Goal: Task Accomplishment & Management: Manage account settings

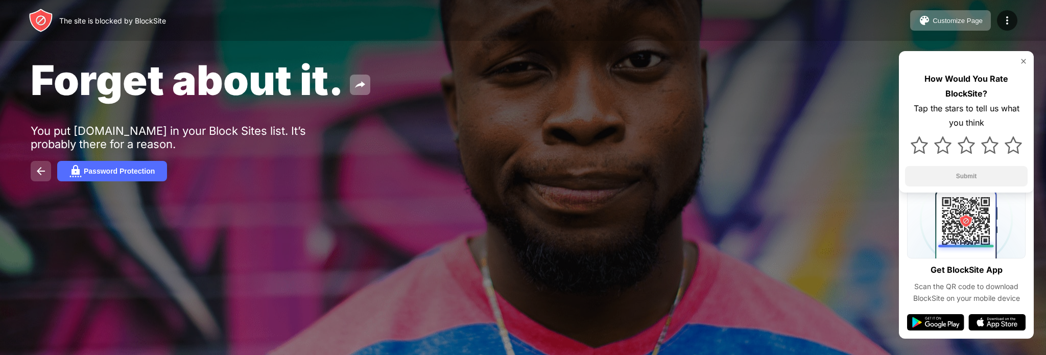
click at [45, 165] on img at bounding box center [41, 171] width 12 height 12
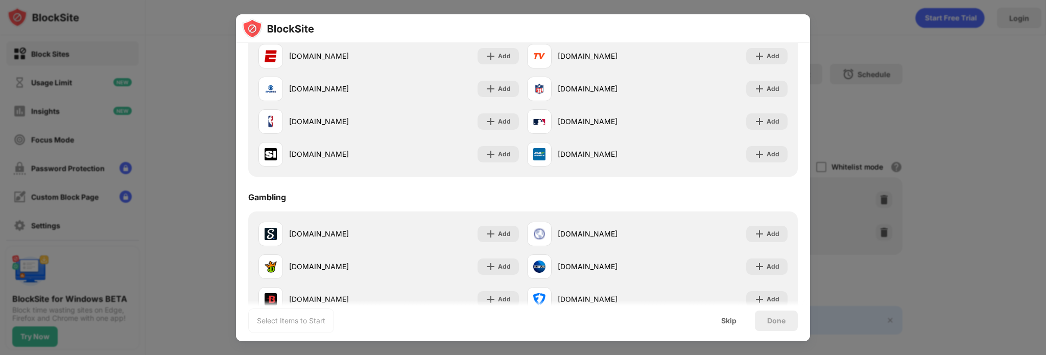
scroll to position [827, 0]
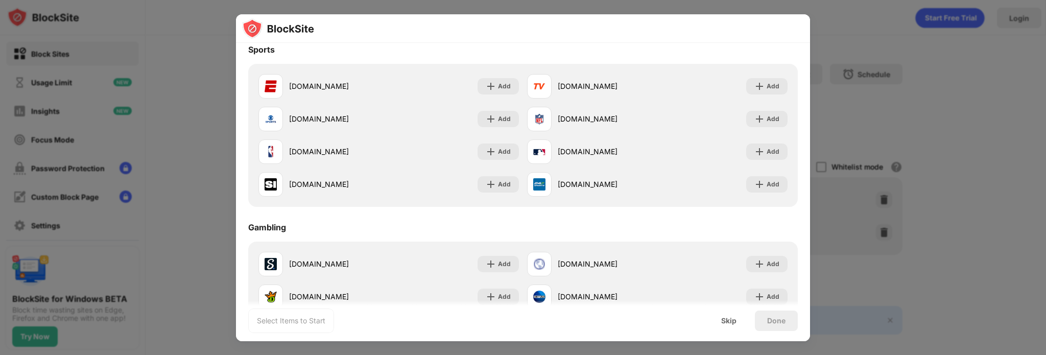
drag, startPoint x: 185, startPoint y: 147, endPoint x: 290, endPoint y: 137, distance: 105.6
click at [184, 147] on div at bounding box center [523, 177] width 1046 height 355
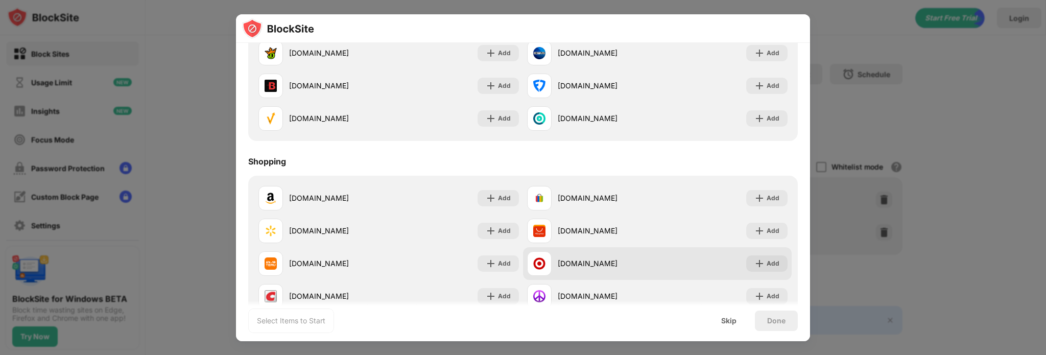
scroll to position [1099, 0]
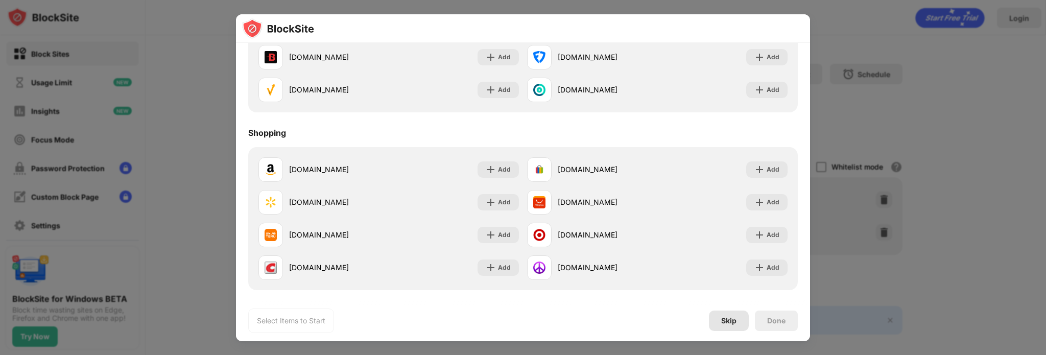
click at [724, 315] on div "Skip" at bounding box center [729, 321] width 40 height 20
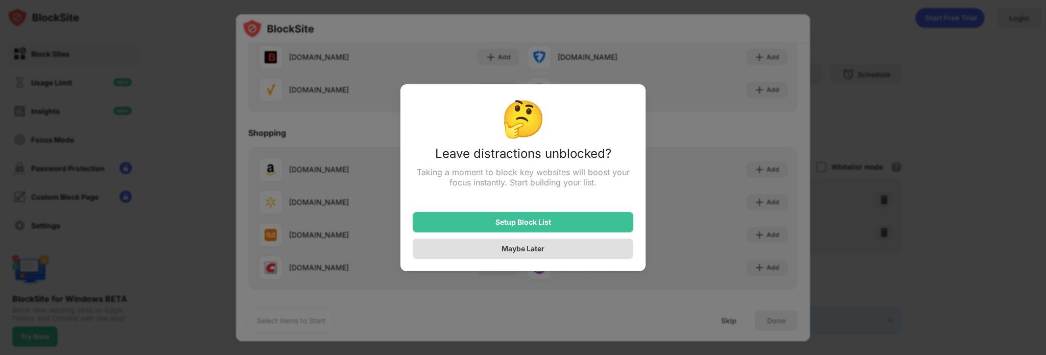
click at [507, 249] on div "Maybe Later" at bounding box center [523, 248] width 43 height 9
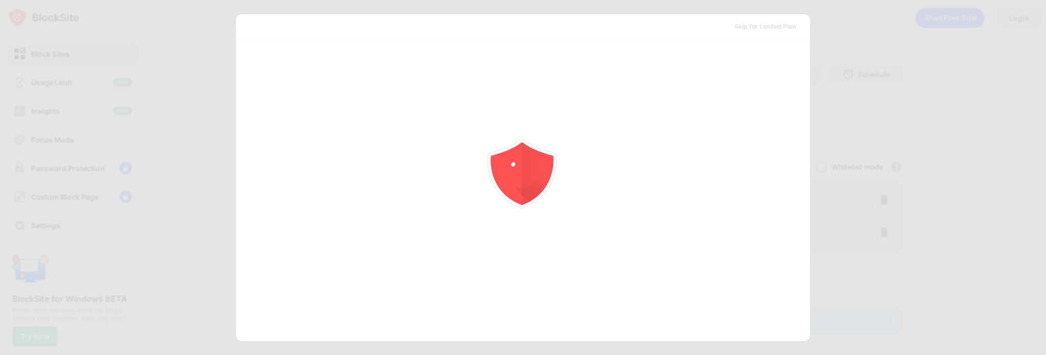
scroll to position [0, 0]
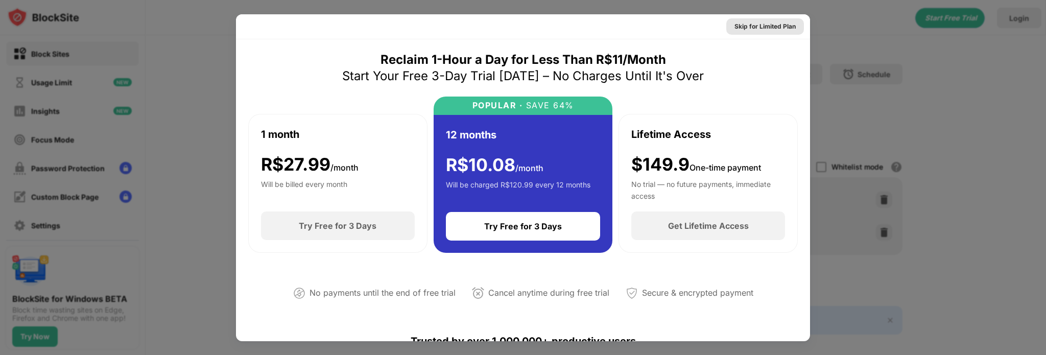
click at [783, 26] on div "Skip for Limited Plan" at bounding box center [764, 26] width 61 height 10
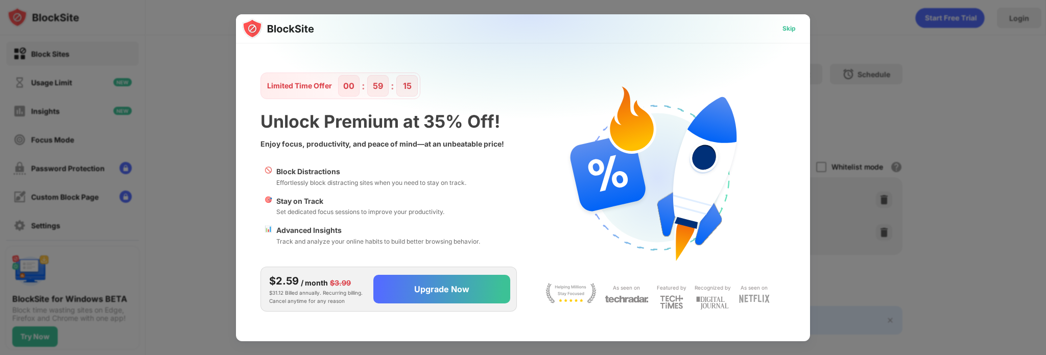
click at [789, 28] on div "Skip" at bounding box center [789, 28] width 13 height 10
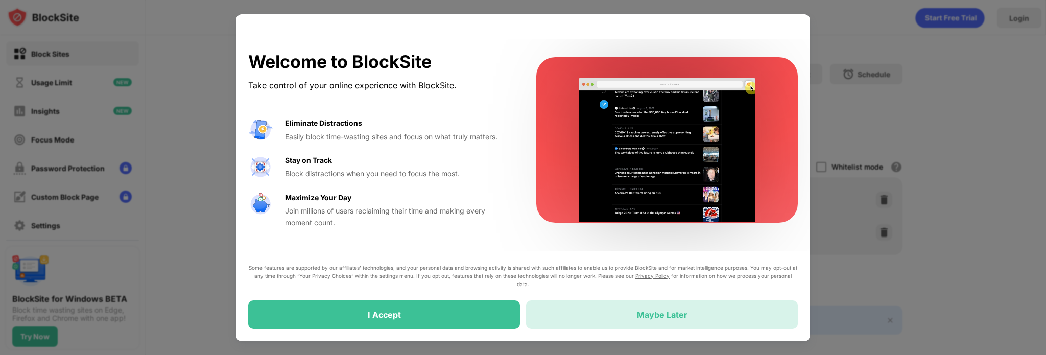
click at [665, 312] on div "Maybe Later" at bounding box center [662, 315] width 51 height 10
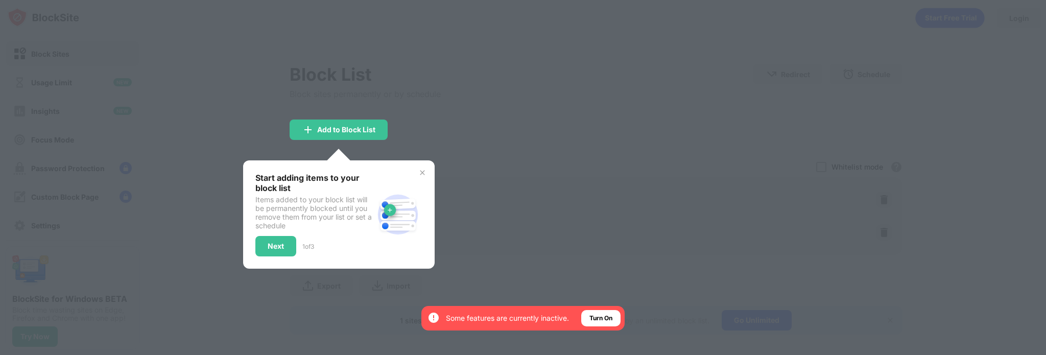
click at [529, 200] on div at bounding box center [523, 177] width 1046 height 355
click at [422, 174] on div "Start adding items to your block list Items added to your block list will be pe…" at bounding box center [339, 214] width 192 height 108
click at [422, 173] on div "Start adding items to your block list Items added to your block list will be pe…" at bounding box center [339, 214] width 192 height 108
click at [420, 170] on img at bounding box center [422, 173] width 8 height 8
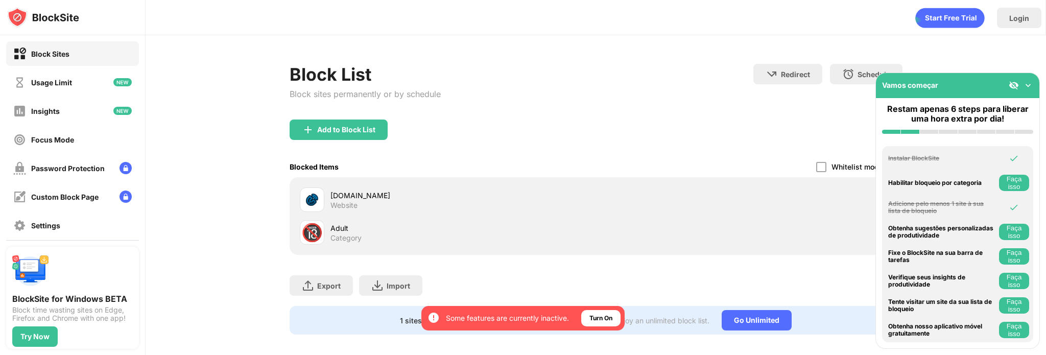
click at [568, 196] on div "torrentsdosfilmes.to" at bounding box center [463, 195] width 266 height 11
click at [384, 197] on div "torrentsdosfilmes.to" at bounding box center [463, 195] width 266 height 11
click at [366, 196] on div "torrentsdosfilmes.to" at bounding box center [463, 195] width 266 height 11
click at [1015, 84] on img at bounding box center [1014, 85] width 10 height 10
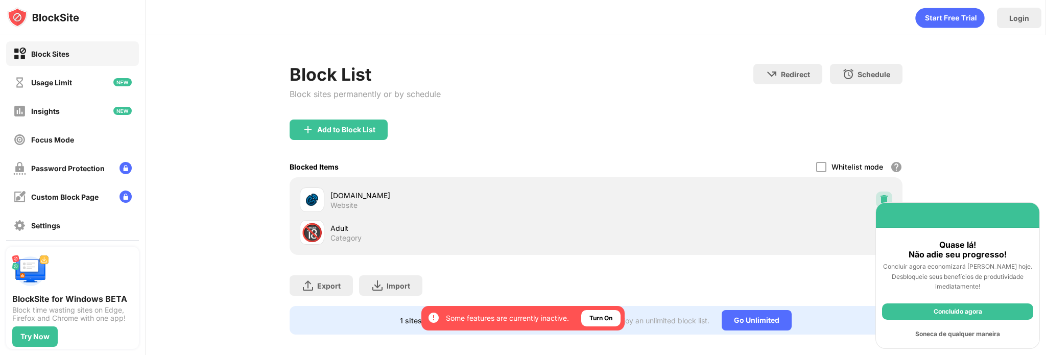
click at [882, 194] on div at bounding box center [884, 200] width 16 height 16
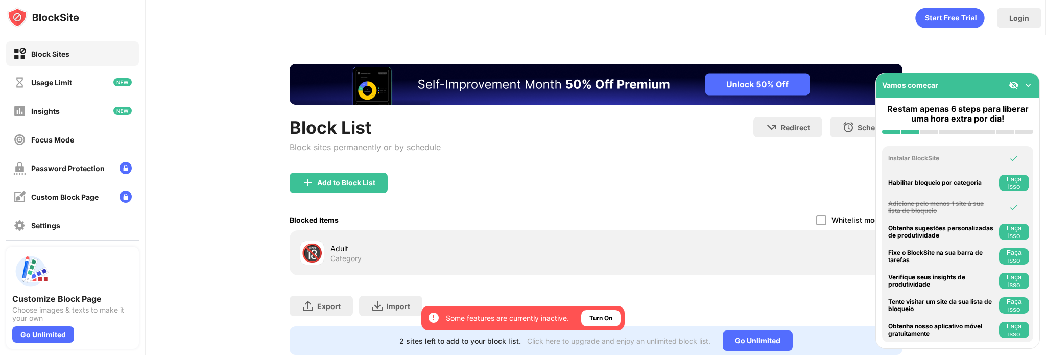
click at [440, 87] on img at bounding box center [1028, 85] width 10 height 10
